Goal: Find specific page/section: Find specific page/section

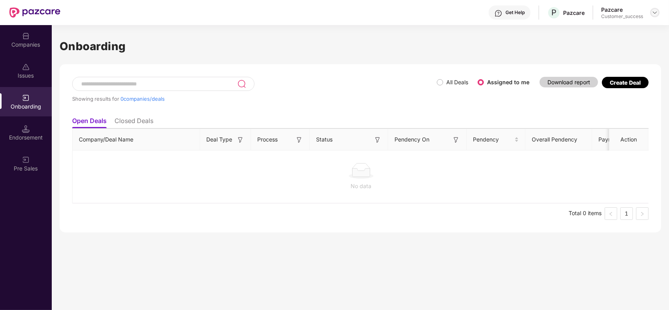
click at [653, 16] on div at bounding box center [654, 12] width 9 height 9
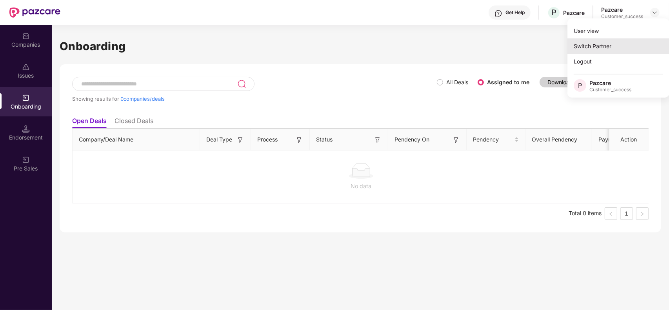
click at [604, 44] on div "Switch Partner" at bounding box center [618, 45] width 102 height 15
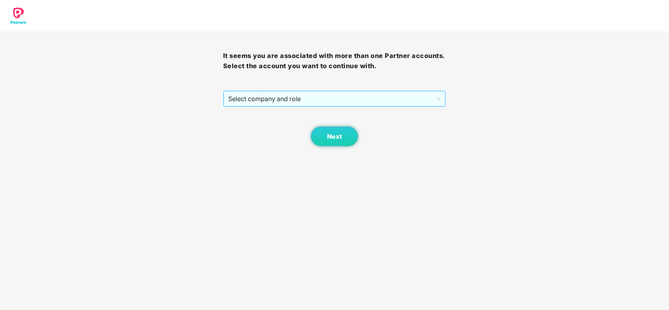
click at [361, 103] on span "Select company and role" at bounding box center [334, 98] width 213 height 15
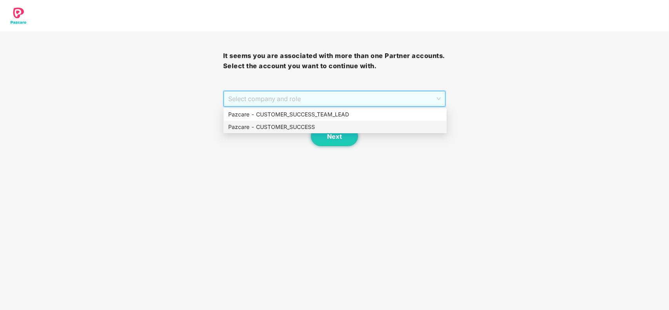
click at [299, 128] on div "Pazcare - CUSTOMER_SUCCESS" at bounding box center [335, 127] width 214 height 9
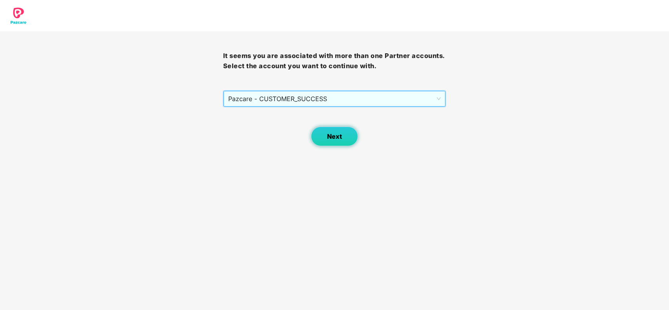
click at [333, 138] on span "Next" at bounding box center [334, 136] width 15 height 7
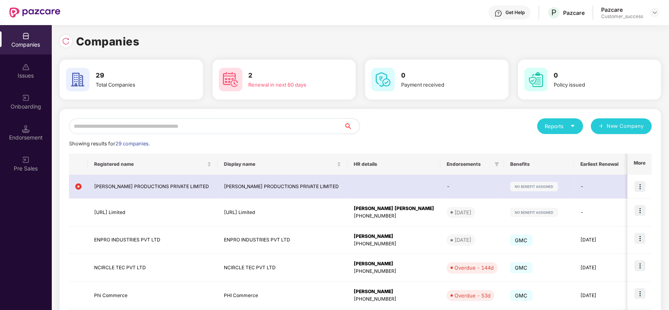
click at [269, 122] on input "text" at bounding box center [206, 126] width 275 height 16
click at [214, 120] on input "text" at bounding box center [206, 126] width 275 height 16
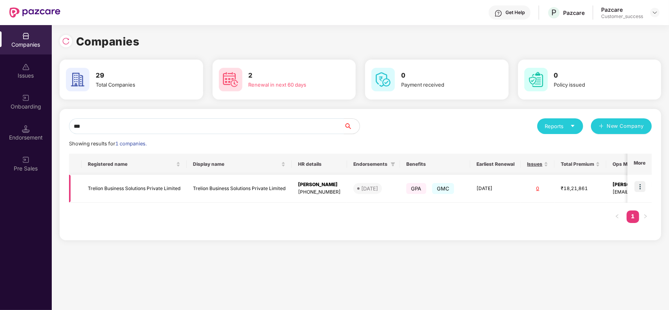
type input "***"
click at [641, 187] on img at bounding box center [639, 186] width 11 height 11
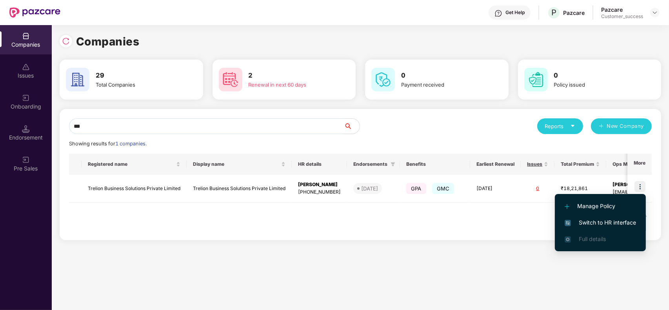
click at [585, 222] on span "Switch to HR interface" at bounding box center [599, 222] width 71 height 9
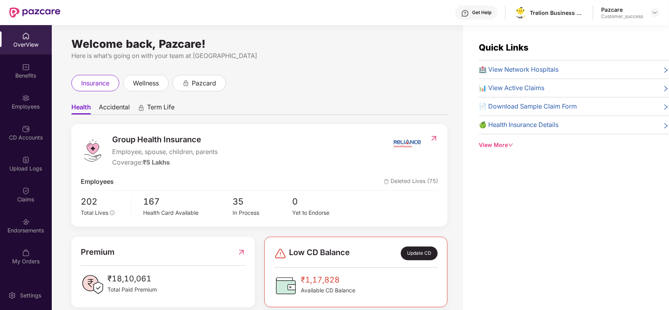
click at [31, 69] on div "Benefits" at bounding box center [26, 70] width 52 height 29
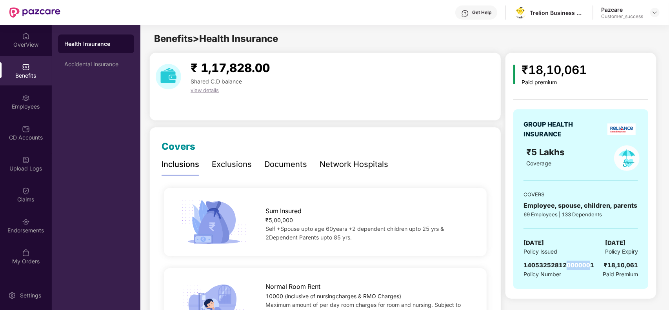
drag, startPoint x: 593, startPoint y: 267, endPoint x: 570, endPoint y: 260, distance: 24.4
click at [570, 260] on div "GROUP HEALTH INSURANCE ₹5 Lakhs Coverage COVERS Employee, spouse, children, par…" at bounding box center [580, 199] width 135 height 180
drag, startPoint x: 594, startPoint y: 265, endPoint x: 546, endPoint y: 264, distance: 48.2
click at [546, 264] on body "Get Help Trelion Business Solutions Private Limited Pazcare Customer_success Ov…" at bounding box center [334, 155] width 669 height 310
drag, startPoint x: 546, startPoint y: 264, endPoint x: 524, endPoint y: 268, distance: 22.7
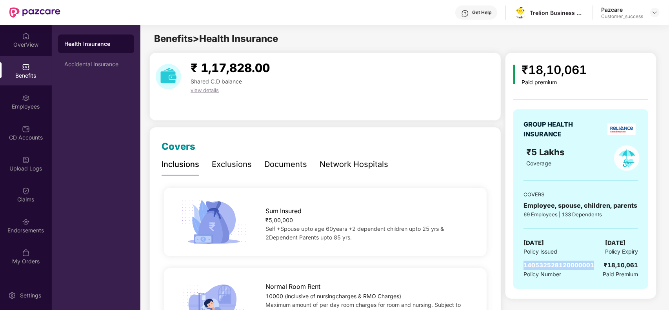
click at [524, 268] on div "140532528120000001 Policy Number ₹18,10,061 Paid Premium" at bounding box center [580, 270] width 114 height 18
copy span "140532528120000001"
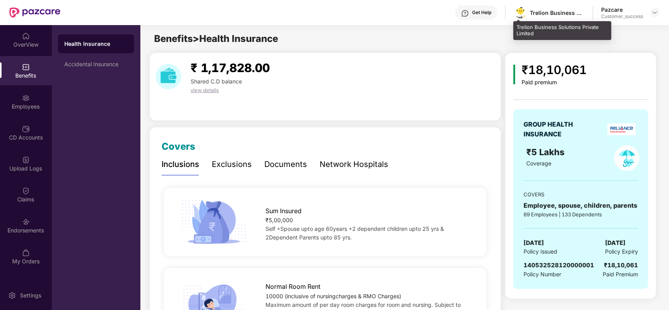
drag, startPoint x: 544, startPoint y: 31, endPoint x: 555, endPoint y: 30, distance: 11.0
click at [555, 30] on div "Trelion Business Solutions Private Limited" at bounding box center [562, 30] width 98 height 18
drag, startPoint x: 541, startPoint y: 32, endPoint x: 515, endPoint y: 27, distance: 26.2
click at [515, 27] on div "Trelion Business Solutions Private Limited" at bounding box center [562, 30] width 98 height 18
copy div "Trelion Business Solutions Private Limited"
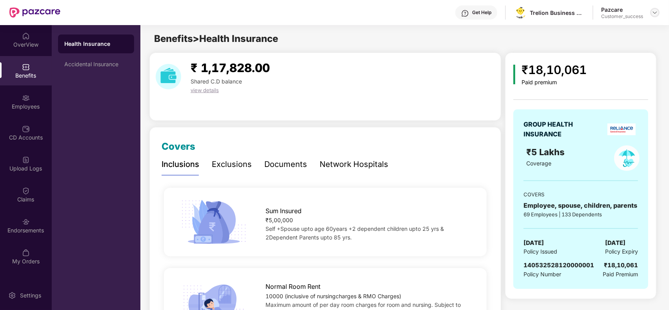
click at [653, 13] on img at bounding box center [654, 12] width 6 height 6
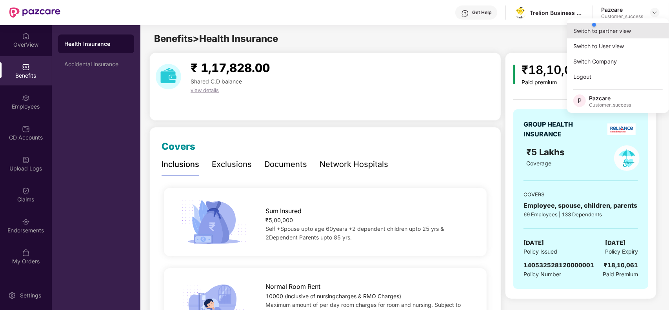
click at [606, 33] on div "Switch to partner view" at bounding box center [618, 30] width 102 height 15
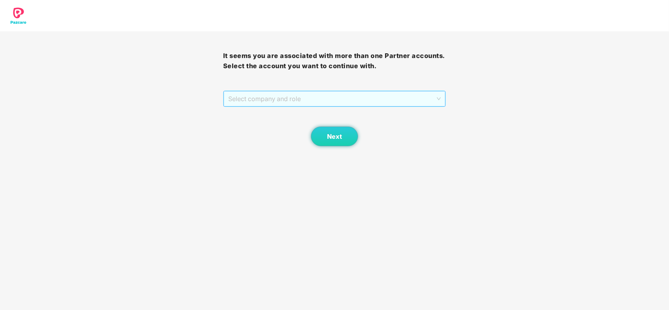
click at [308, 106] on span "Select company and role" at bounding box center [334, 98] width 213 height 15
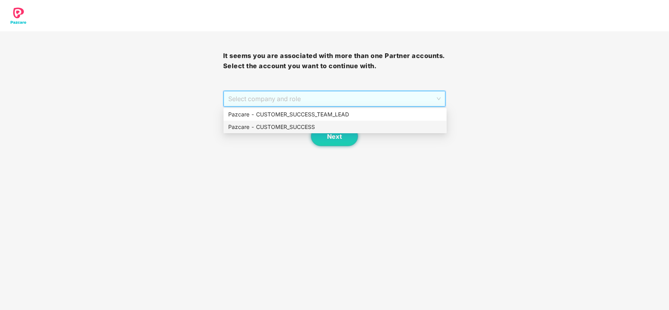
click at [287, 127] on div "Pazcare - CUSTOMER_SUCCESS" at bounding box center [335, 127] width 214 height 9
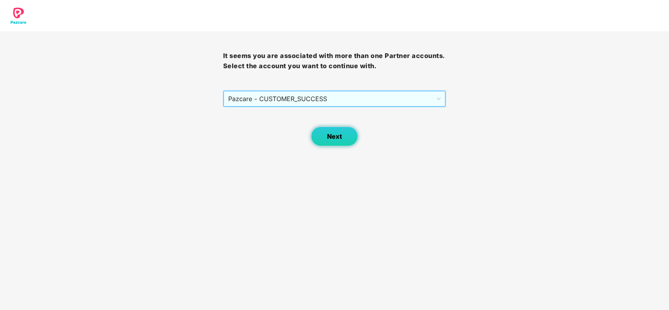
click at [333, 140] on button "Next" at bounding box center [334, 137] width 47 height 20
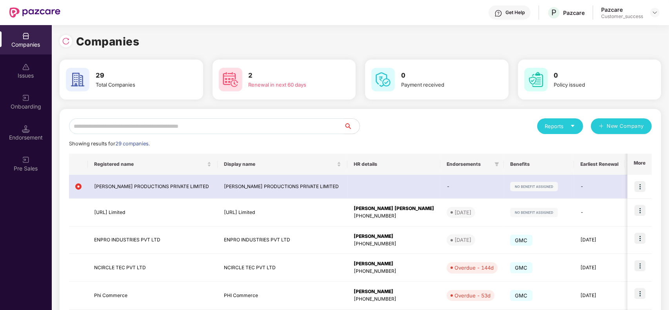
click at [191, 125] on input "text" at bounding box center [206, 126] width 275 height 16
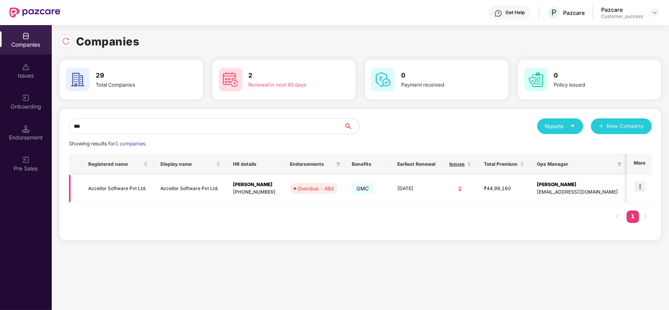
type input "***"
click at [645, 191] on img at bounding box center [639, 186] width 11 height 11
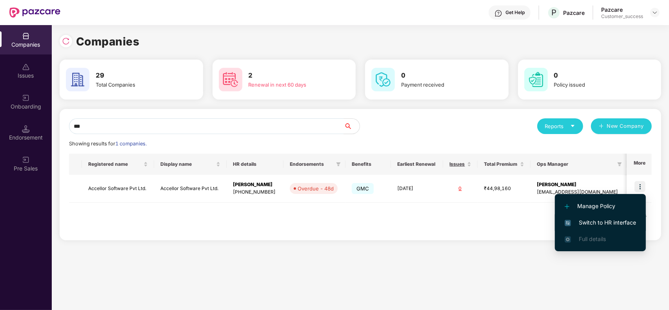
click at [590, 218] on li "Switch to HR interface" at bounding box center [600, 222] width 91 height 16
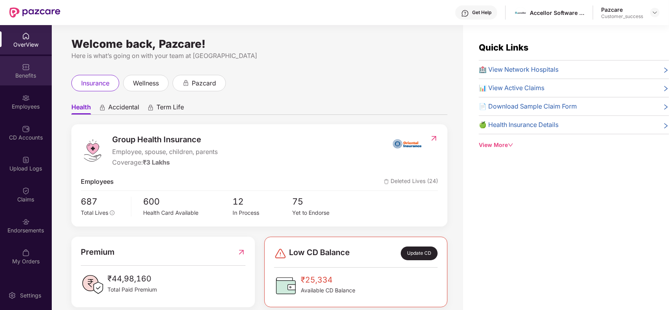
click at [25, 70] on img at bounding box center [26, 67] width 8 height 8
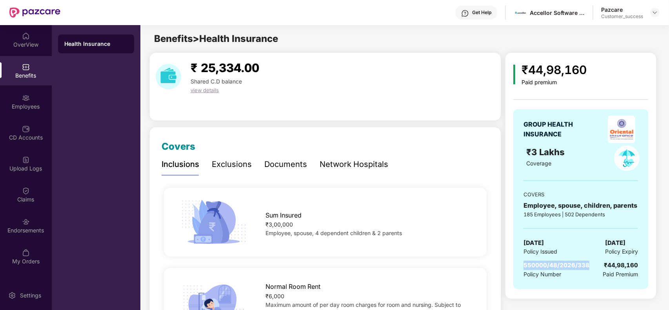
drag, startPoint x: 589, startPoint y: 267, endPoint x: 524, endPoint y: 265, distance: 65.1
click at [524, 265] on span "550000/48/2026/338" at bounding box center [556, 264] width 66 height 7
copy span "550000/48/2026/338"
click at [657, 12] on img at bounding box center [654, 12] width 6 height 6
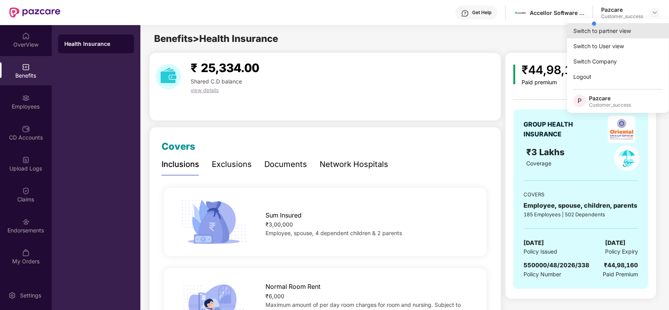
click at [610, 33] on div "Switch to partner view" at bounding box center [618, 30] width 102 height 15
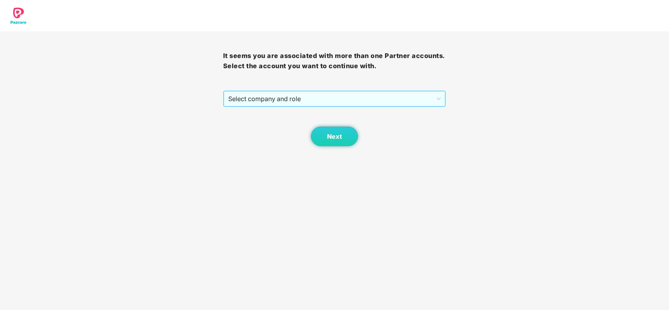
click at [316, 101] on span "Select company and role" at bounding box center [334, 98] width 213 height 15
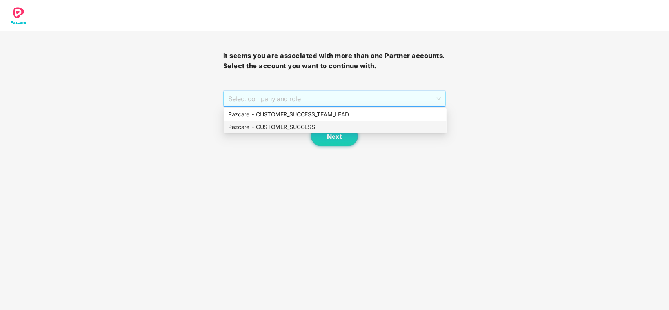
click at [285, 127] on div "Pazcare - CUSTOMER_SUCCESS" at bounding box center [335, 127] width 214 height 9
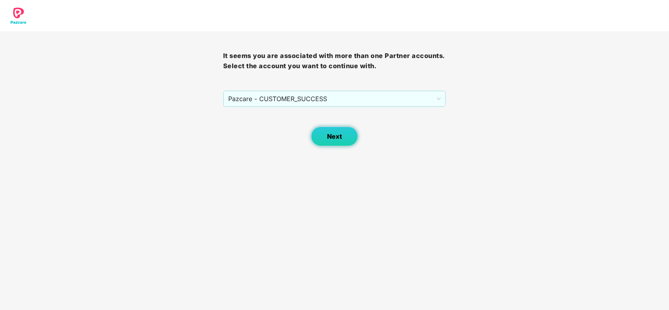
click at [322, 138] on button "Next" at bounding box center [334, 137] width 47 height 20
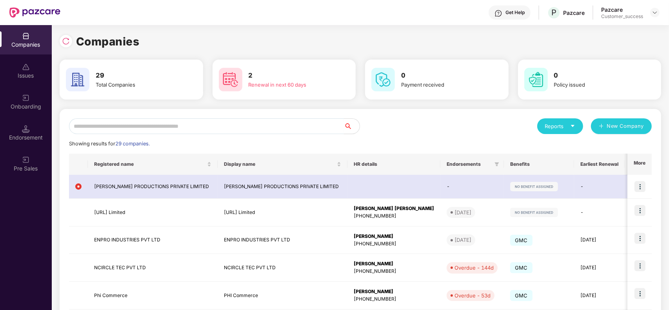
click at [143, 127] on input "text" at bounding box center [206, 126] width 275 height 16
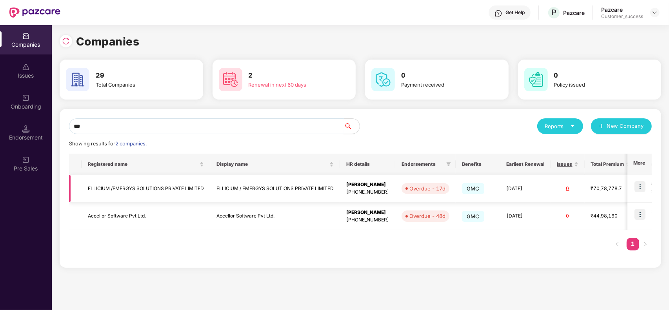
type input "***"
click at [638, 189] on img at bounding box center [639, 186] width 11 height 11
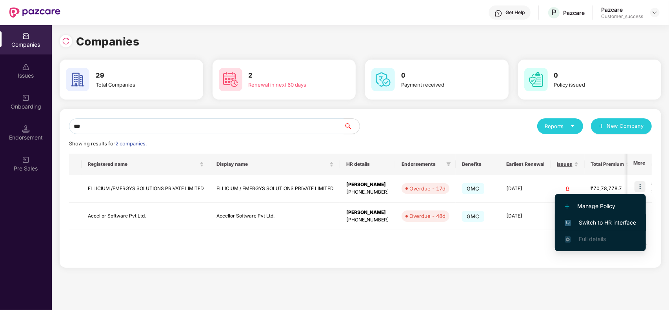
click at [604, 224] on span "Switch to HR interface" at bounding box center [599, 222] width 71 height 9
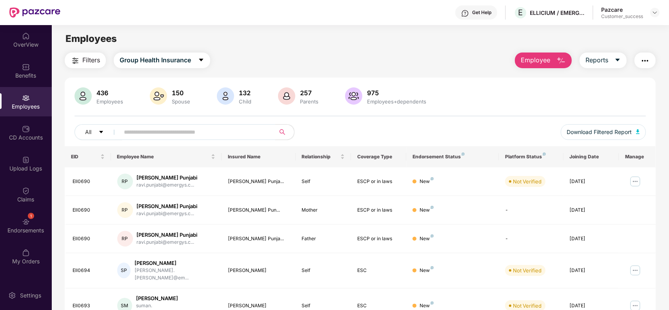
click at [142, 132] on input "text" at bounding box center [194, 132] width 141 height 12
paste input "*******"
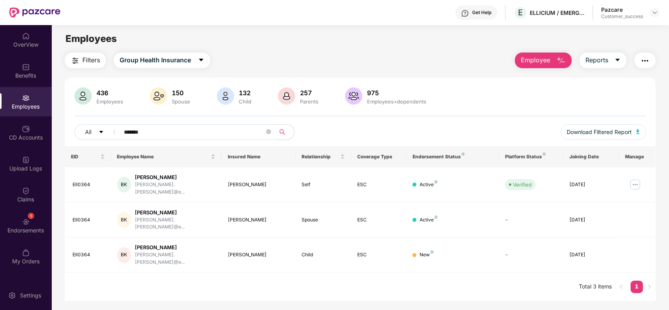
type input "*******"
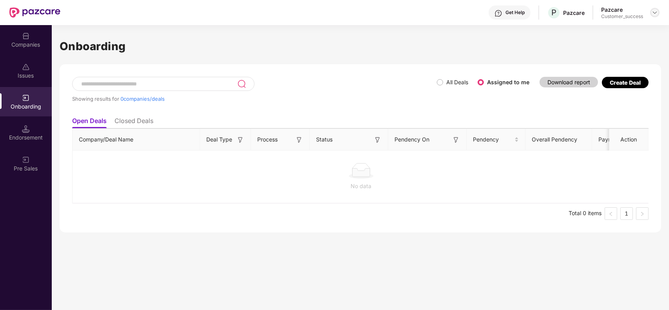
click at [657, 14] on img at bounding box center [654, 12] width 6 height 6
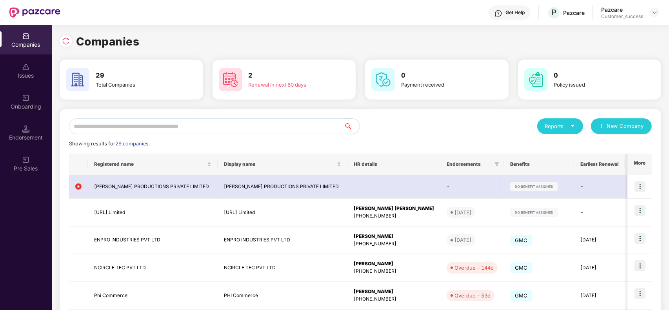
click at [176, 125] on input "text" at bounding box center [206, 126] width 275 height 16
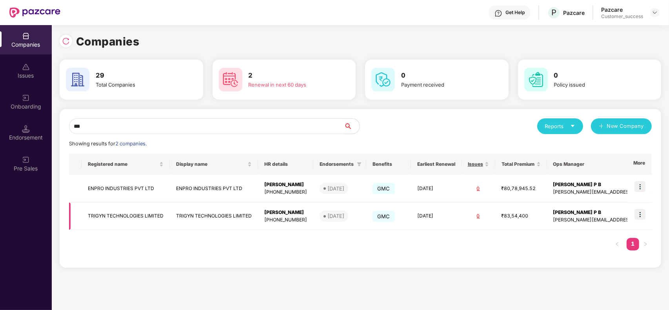
type input "***"
click at [639, 216] on img at bounding box center [639, 214] width 11 height 11
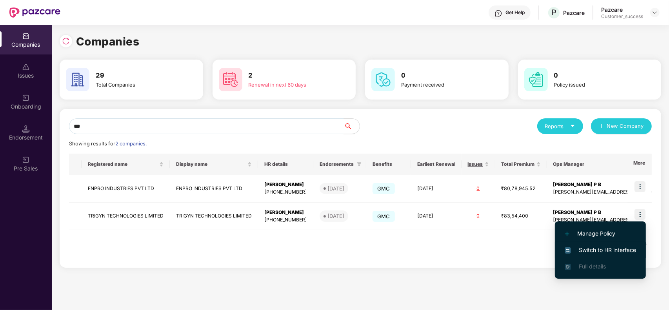
click at [586, 249] on span "Switch to HR interface" at bounding box center [599, 250] width 71 height 9
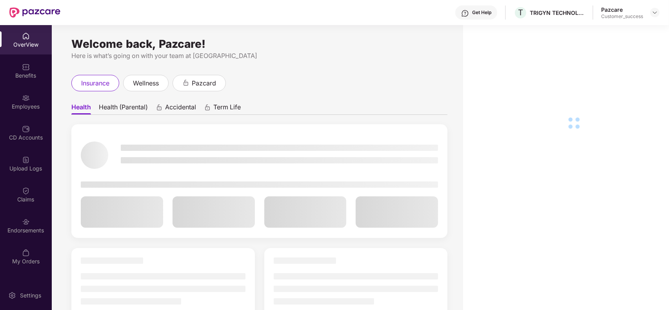
click at [30, 104] on div "Employees" at bounding box center [26, 107] width 52 height 8
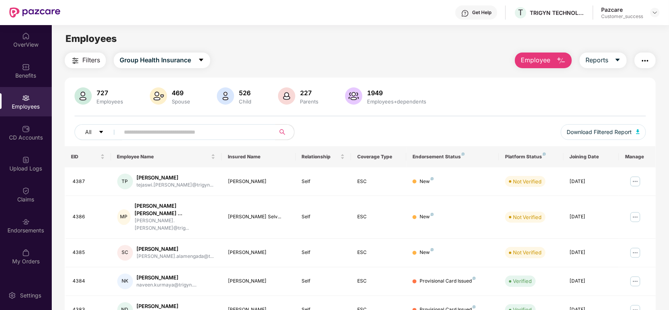
click at [142, 131] on input "text" at bounding box center [194, 132] width 141 height 12
paste input "****"
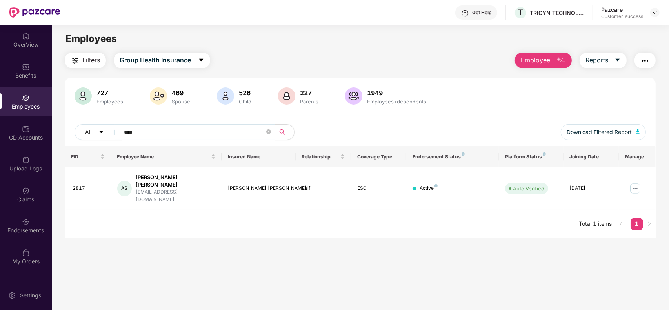
paste input "text"
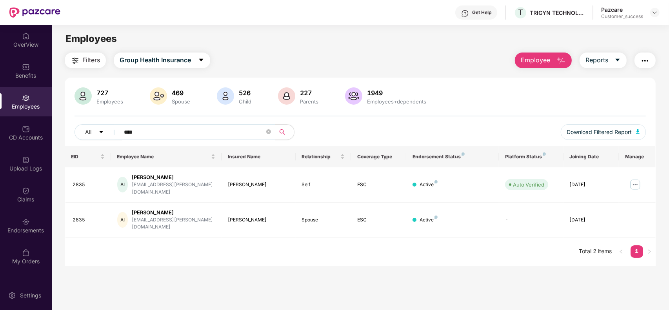
type input "****"
